Goal: Task Accomplishment & Management: Manage account settings

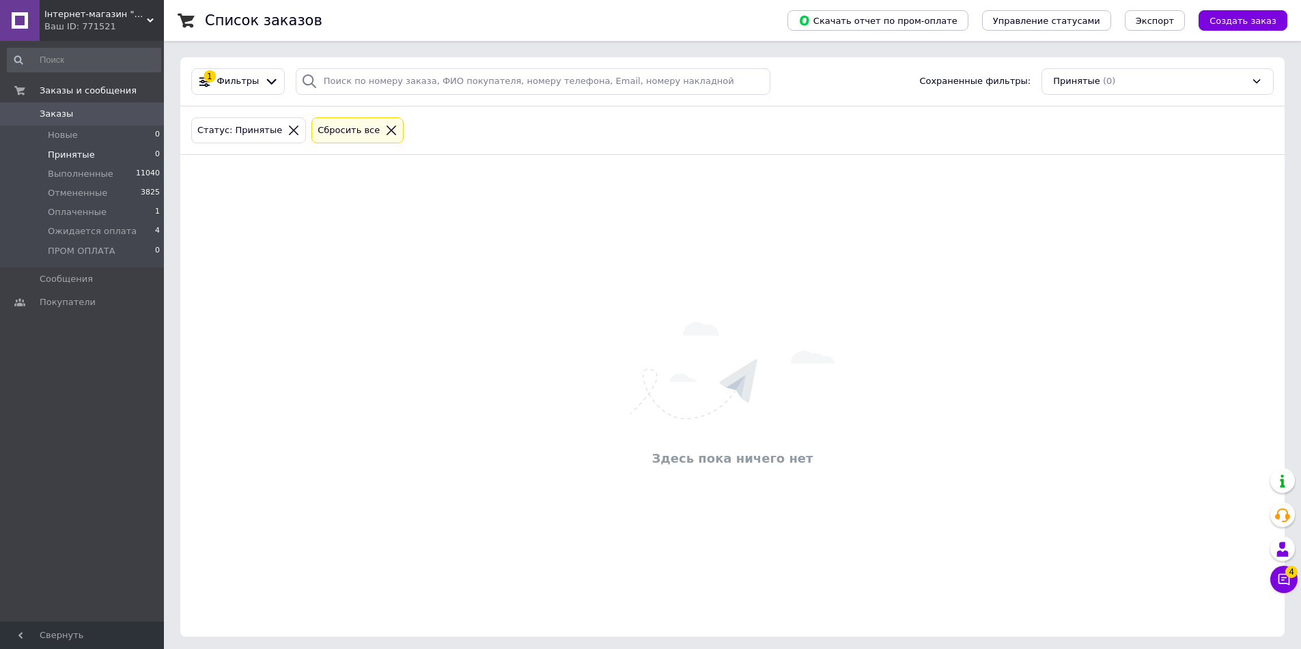
click at [59, 122] on link "Заказы 0" at bounding box center [84, 113] width 168 height 23
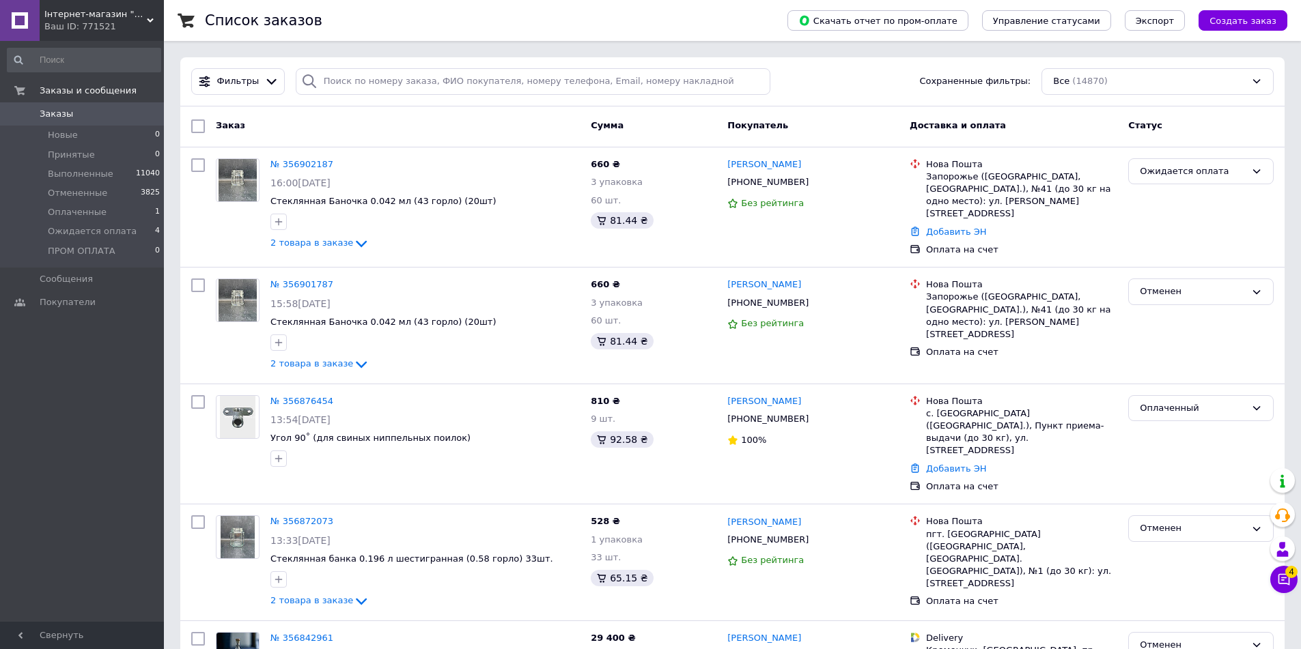
click at [55, 113] on span "Заказы" at bounding box center [56, 114] width 33 height 12
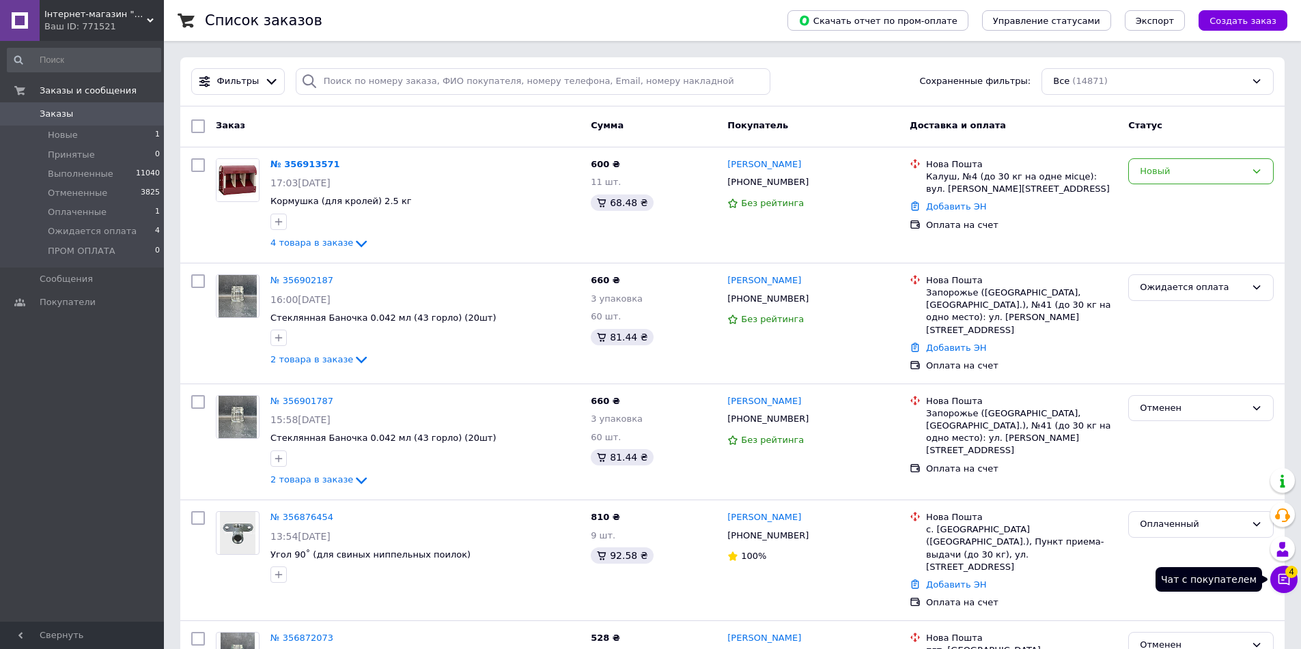
click at [1277, 578] on icon at bounding box center [1284, 580] width 14 height 14
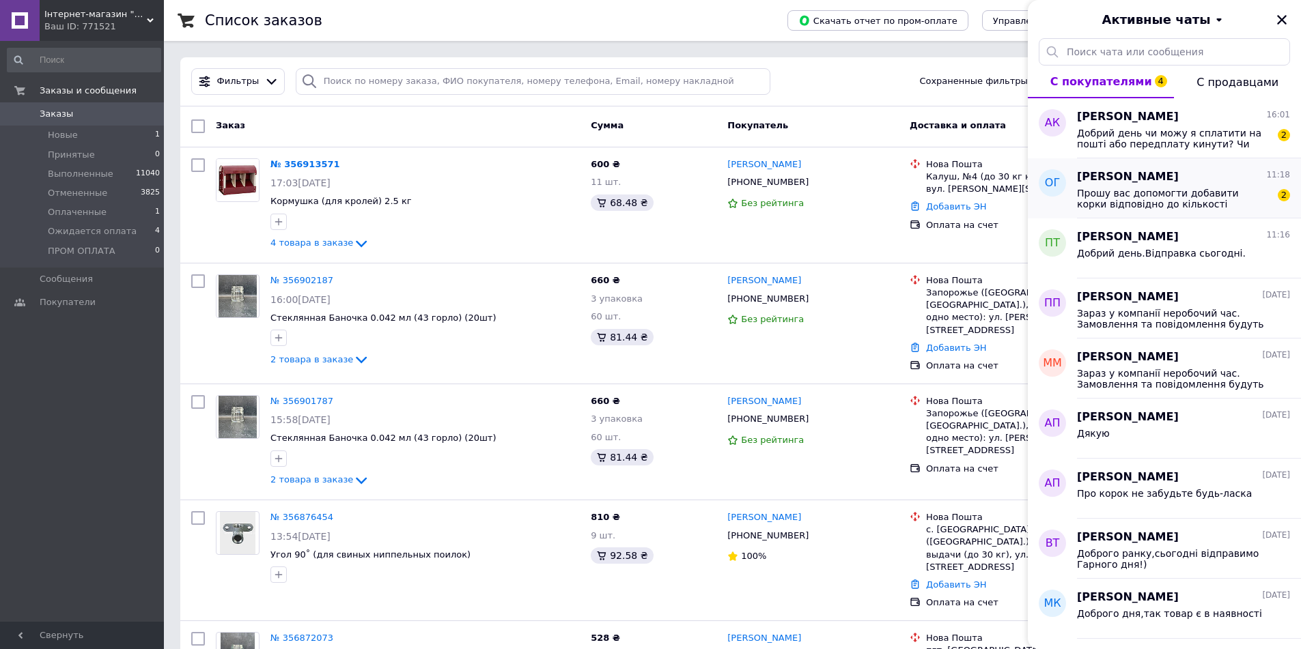
click at [1093, 201] on span "Прошу вас допомогти добавити корки відповідно до кількості пляшок," at bounding box center [1174, 199] width 194 height 22
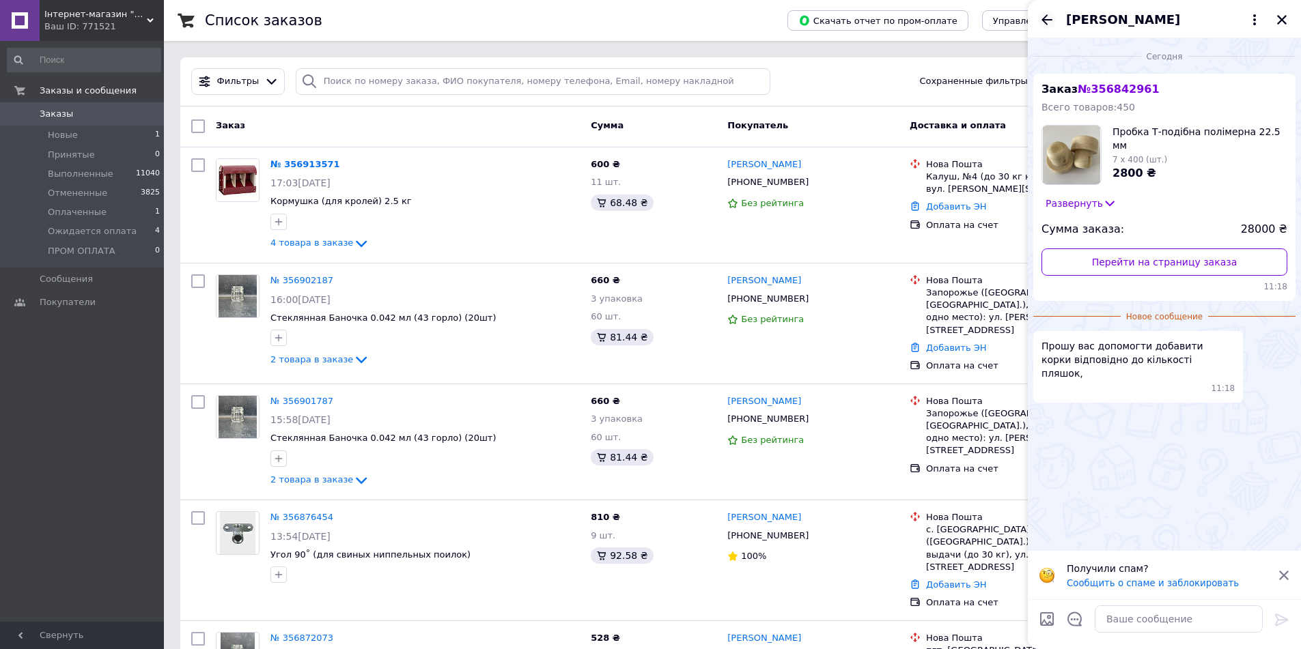
click at [1043, 20] on icon "Назад" at bounding box center [1046, 19] width 11 height 10
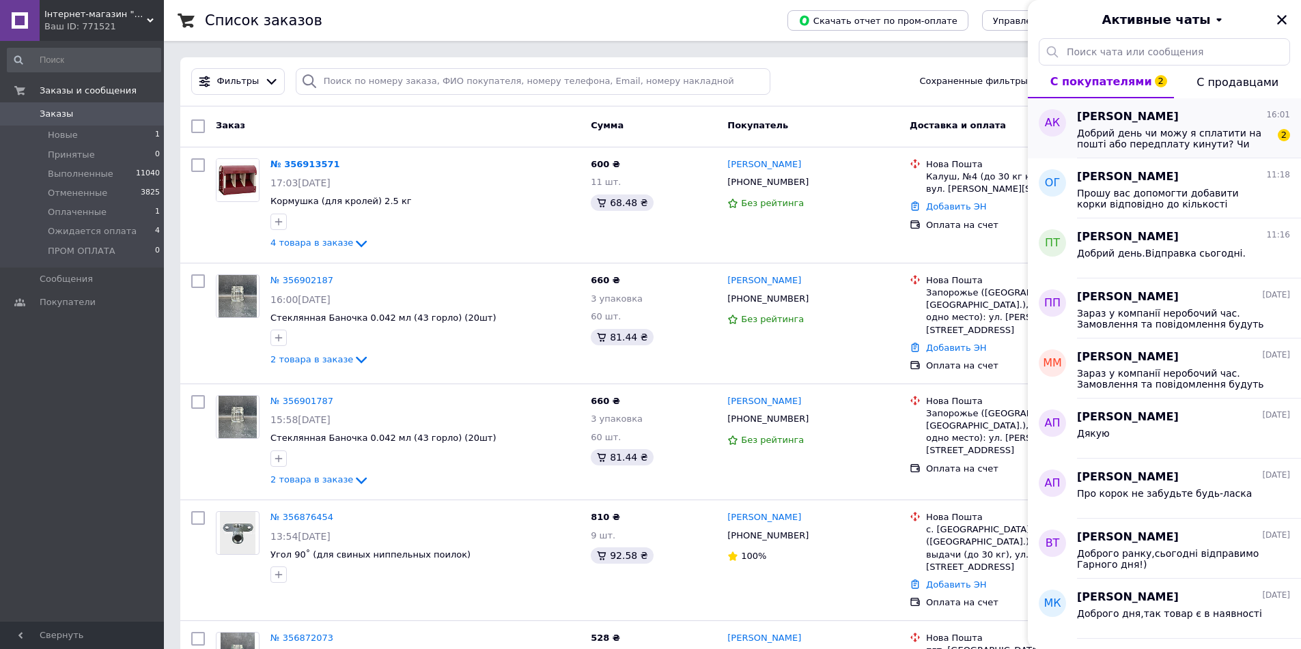
click at [1195, 139] on span "Добрий день чи можу я сплатити на пошті або передплату кинути? Чи тільки повна …" at bounding box center [1174, 139] width 194 height 22
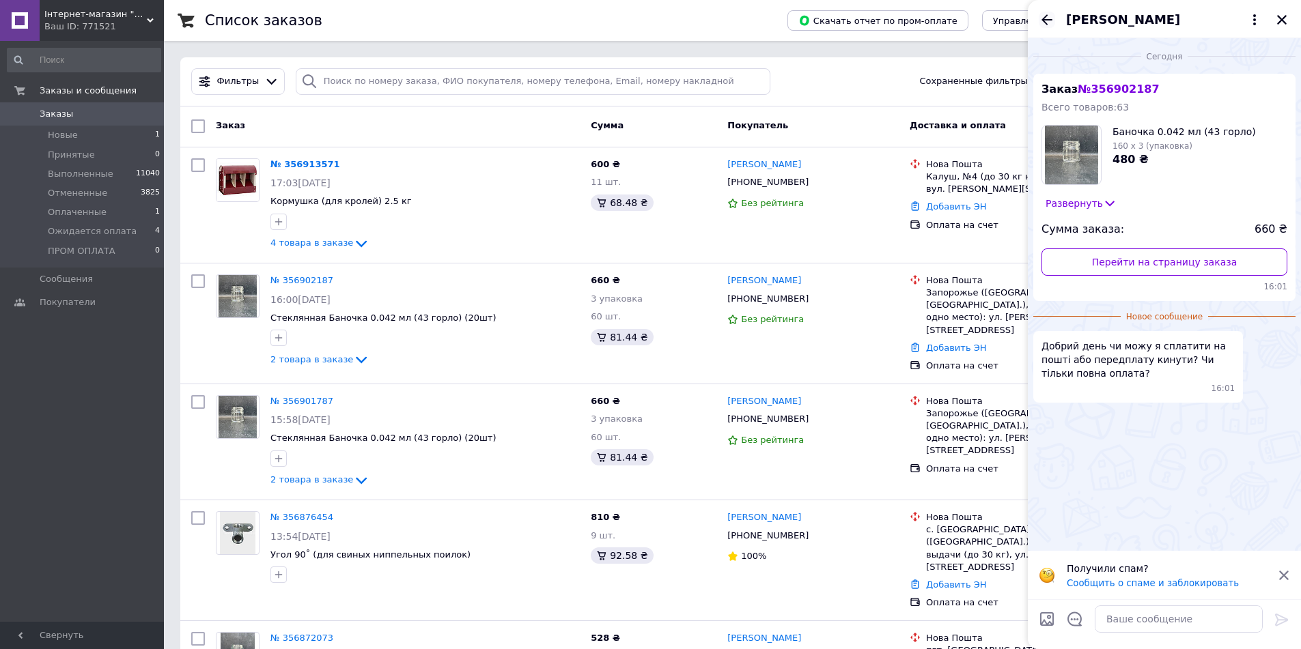
click at [1045, 21] on icon "Назад" at bounding box center [1047, 20] width 16 height 16
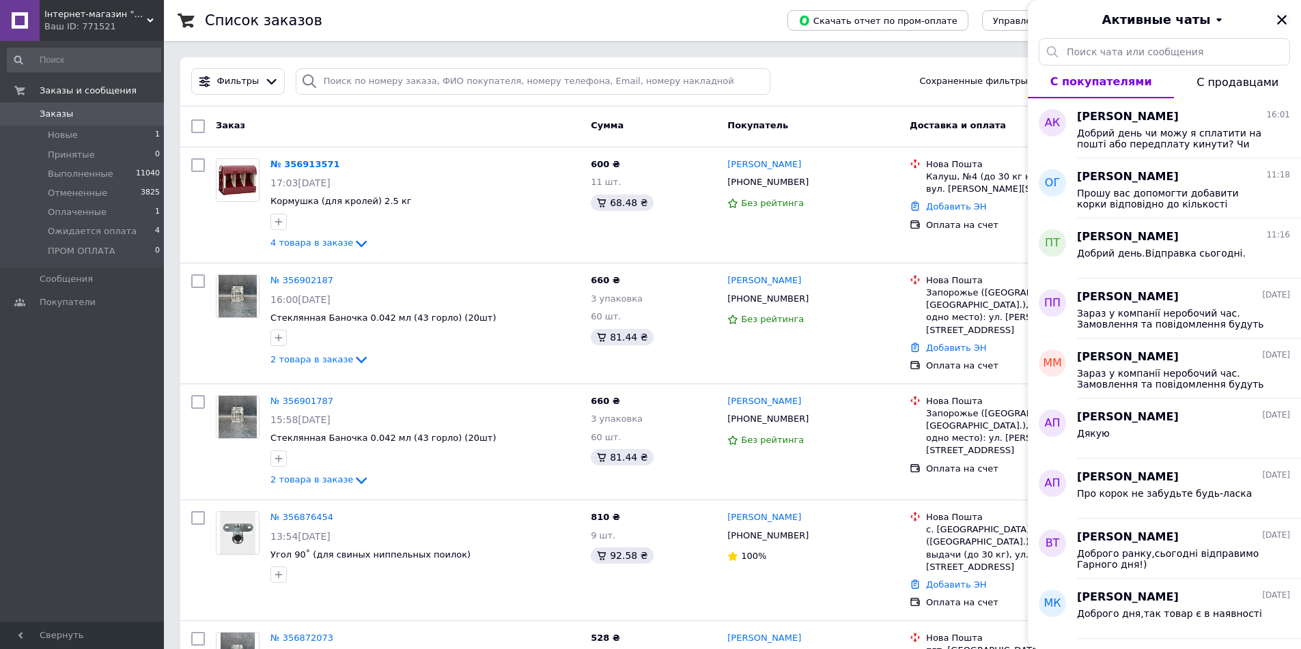
click at [1284, 18] on icon "Закрыть" at bounding box center [1282, 20] width 12 height 12
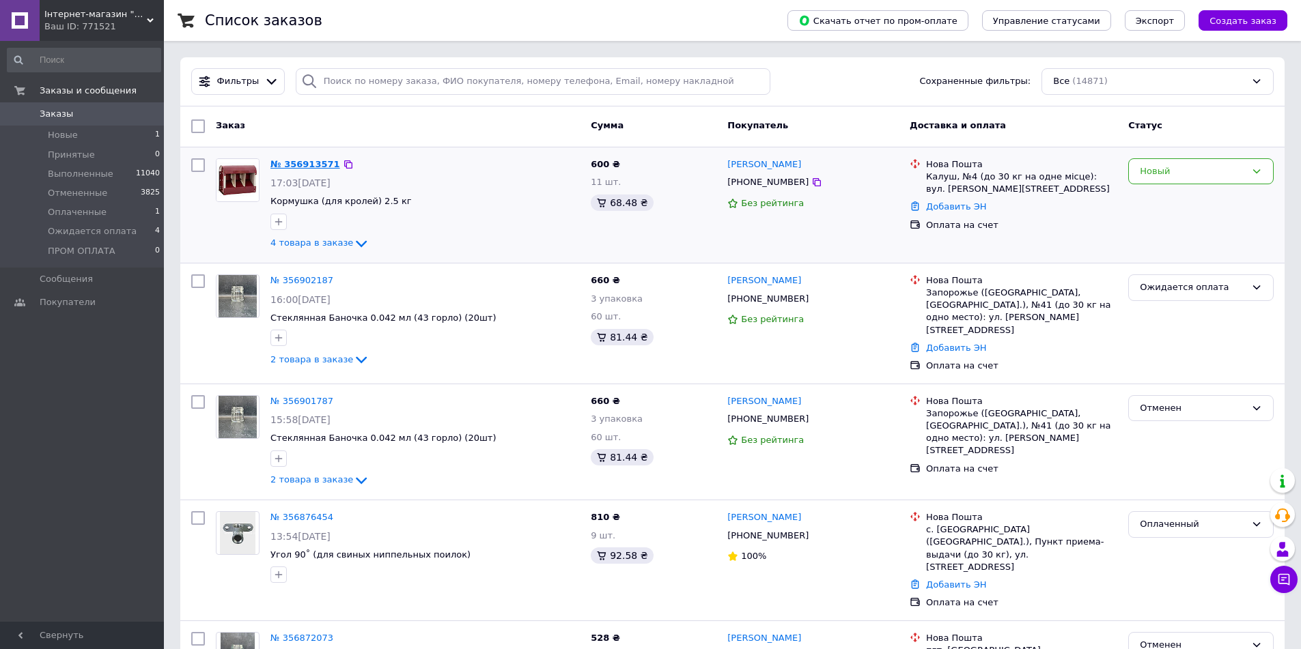
click at [296, 165] on link "№ 356913571" at bounding box center [305, 164] width 70 height 10
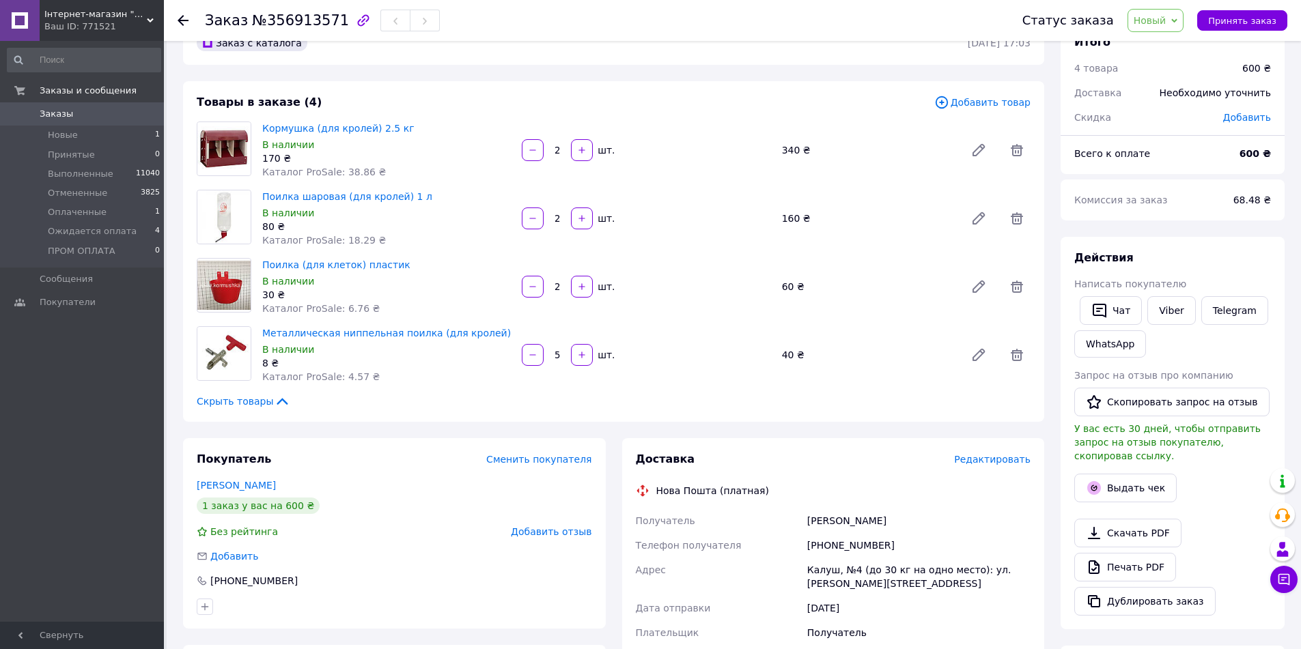
scroll to position [68, 0]
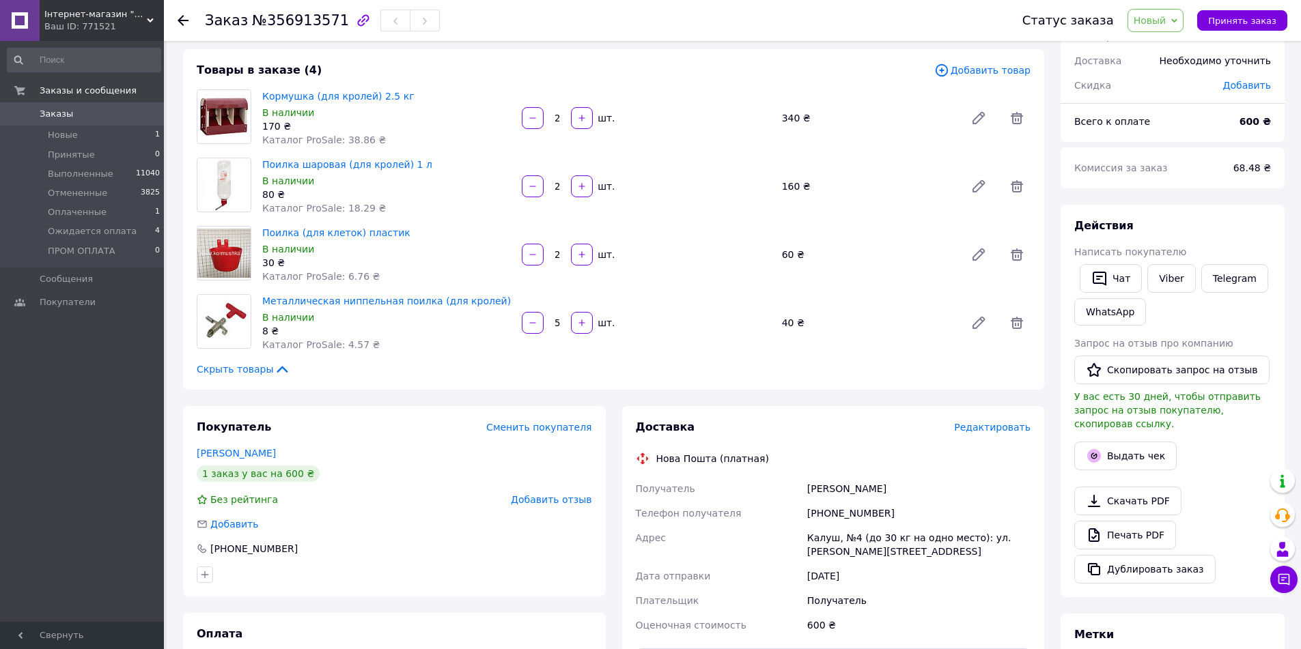
click at [47, 117] on span "Заказы" at bounding box center [56, 114] width 33 height 12
